Goal: Information Seeking & Learning: Learn about a topic

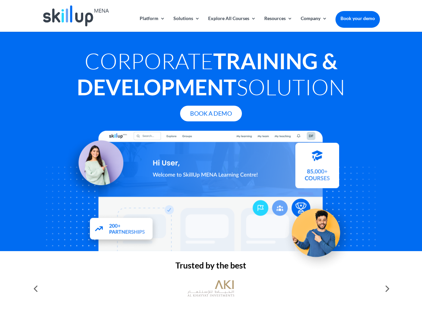
click at [211, 160] on div at bounding box center [210, 191] width 337 height 120
click at [186, 24] on link "Solutions" at bounding box center [186, 24] width 26 height 16
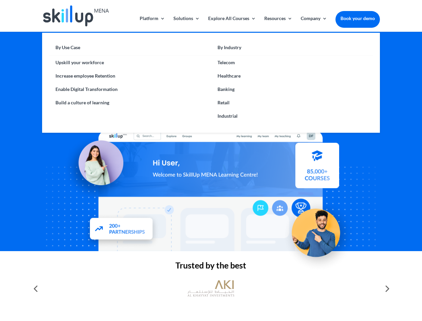
click at [231, 24] on link "Explore All Courses" at bounding box center [232, 24] width 48 height 16
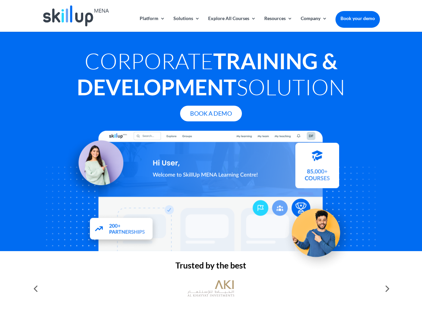
click at [278, 24] on link "Resources" at bounding box center [278, 24] width 28 height 16
click at [314, 24] on link "Company" at bounding box center [314, 24] width 26 height 16
click at [211, 288] on img at bounding box center [210, 288] width 47 height 23
